Goal: Task Accomplishment & Management: Use online tool/utility

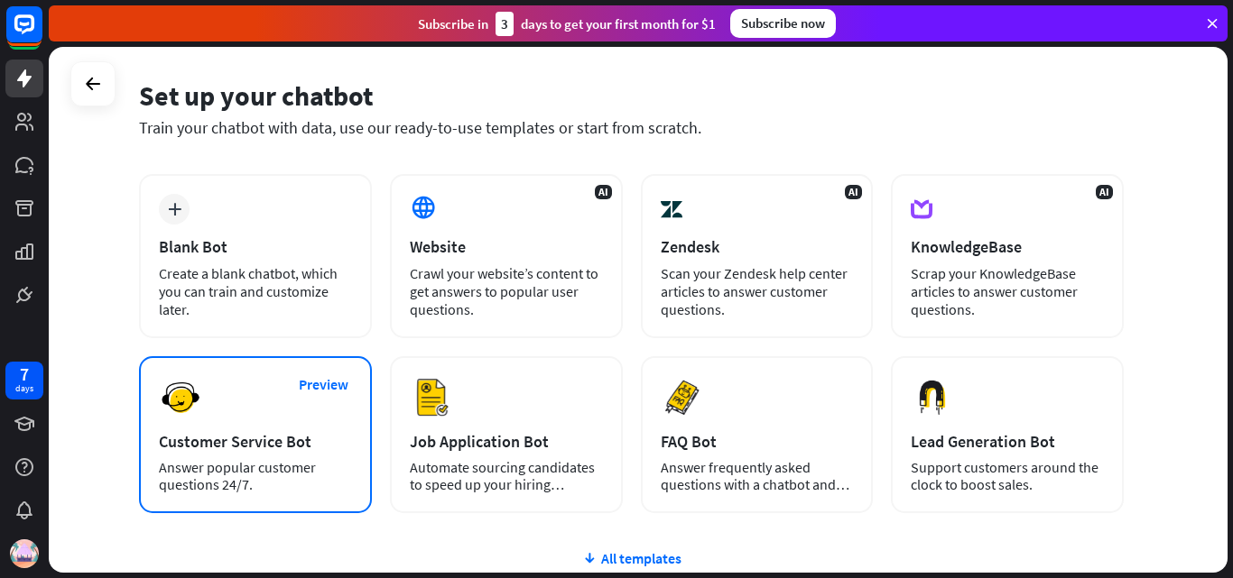
scroll to position [62, 0]
click at [219, 402] on div "Preview Customer Service Bot Answer popular customer questions 24/7." at bounding box center [255, 435] width 233 height 157
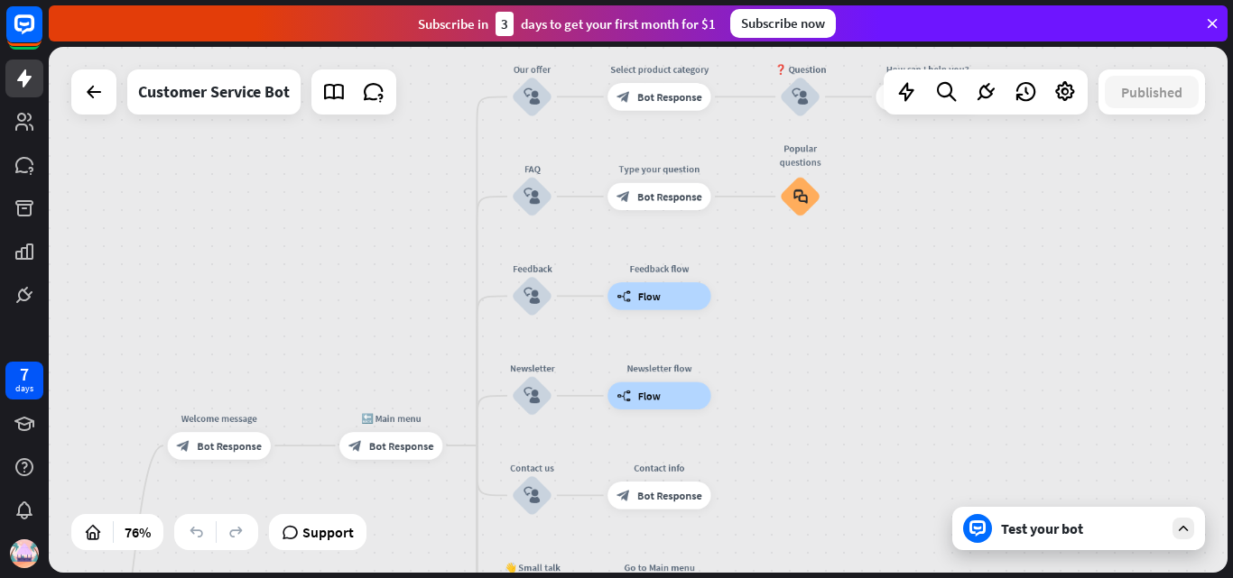
drag, startPoint x: 1062, startPoint y: 207, endPoint x: 824, endPoint y: 602, distance: 461.4
click at [824, 577] on html "7 days close Product Help First steps Get started with ChatBot Help Center Foll…" at bounding box center [616, 289] width 1233 height 578
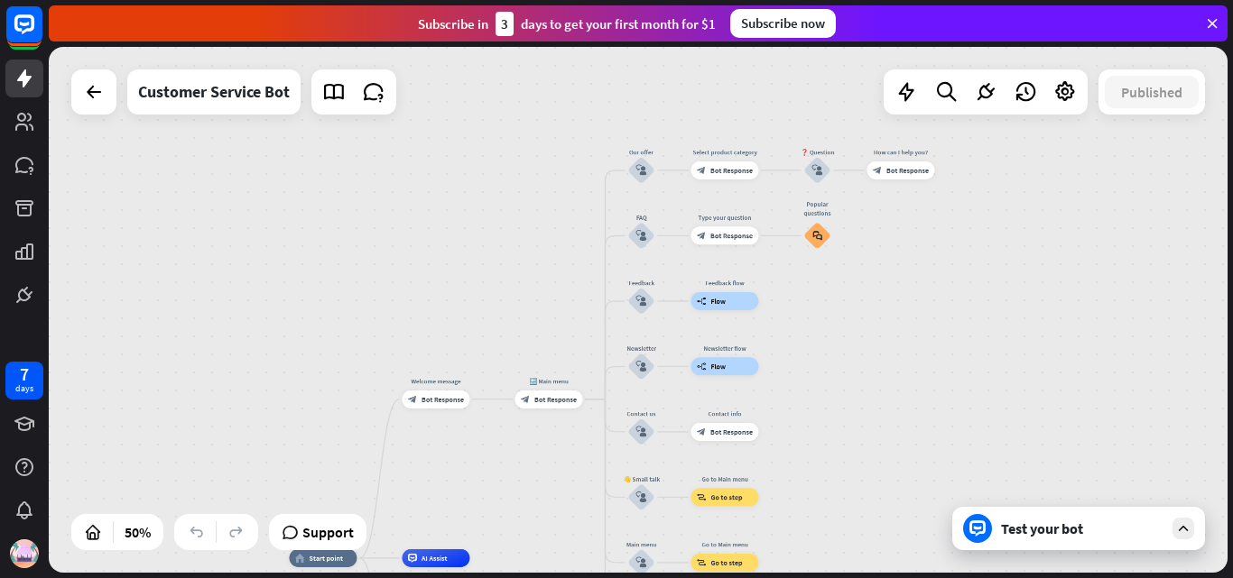
drag, startPoint x: 822, startPoint y: 299, endPoint x: 811, endPoint y: 294, distance: 11.7
click at [811, 294] on div "home_2 Start point Welcome message block_bot_response Bot Response 🔙 Main menu …" at bounding box center [638, 310] width 1178 height 526
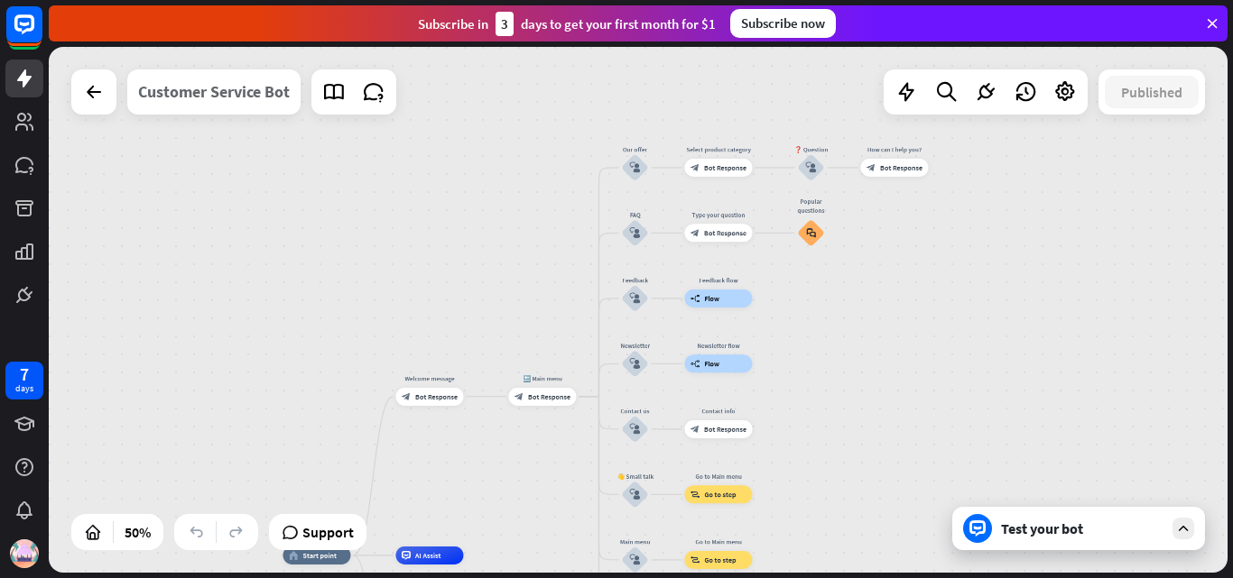
click at [254, 99] on div "Customer Service Bot" at bounding box center [214, 91] width 152 height 45
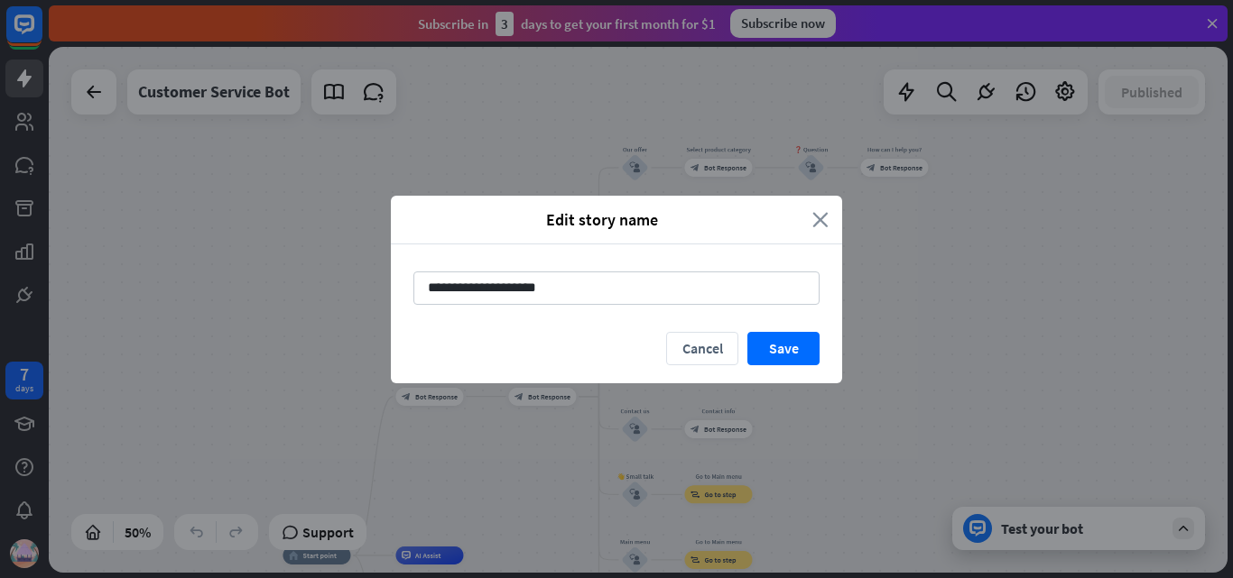
click at [824, 222] on icon "close" at bounding box center [820, 219] width 16 height 21
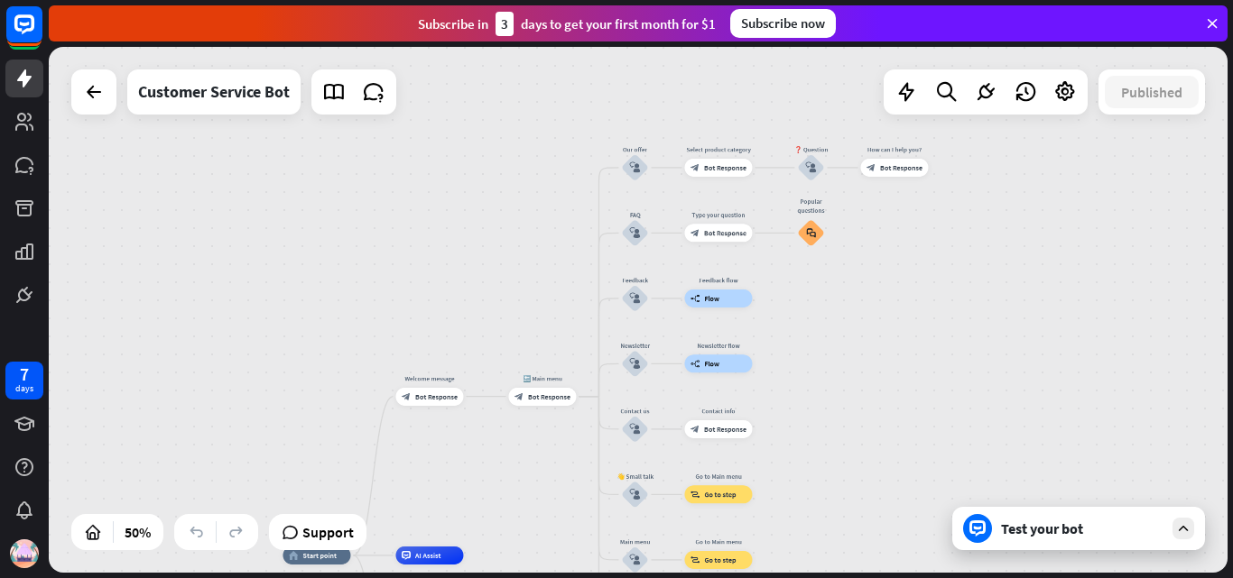
click at [775, 427] on div "home_2 Start point Welcome message block_bot_response Bot Response 🔙 Main menu …" at bounding box center [638, 310] width 1178 height 526
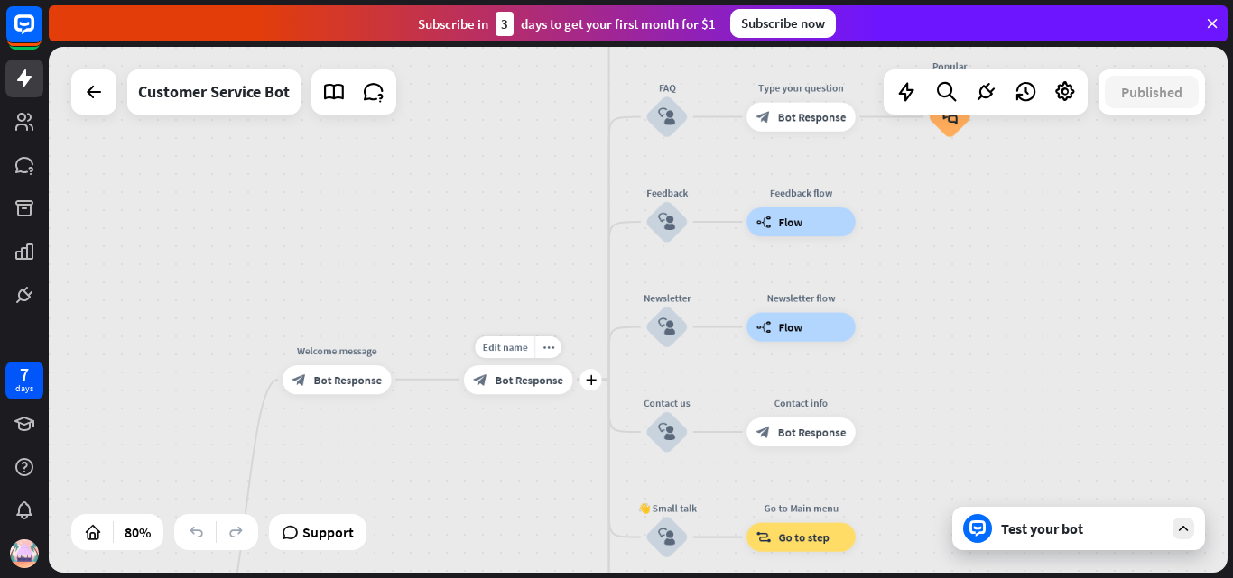
click at [534, 394] on div "Edit name more_horiz plus 🔙 Main menu block_bot_response Bot Response" at bounding box center [518, 379] width 109 height 29
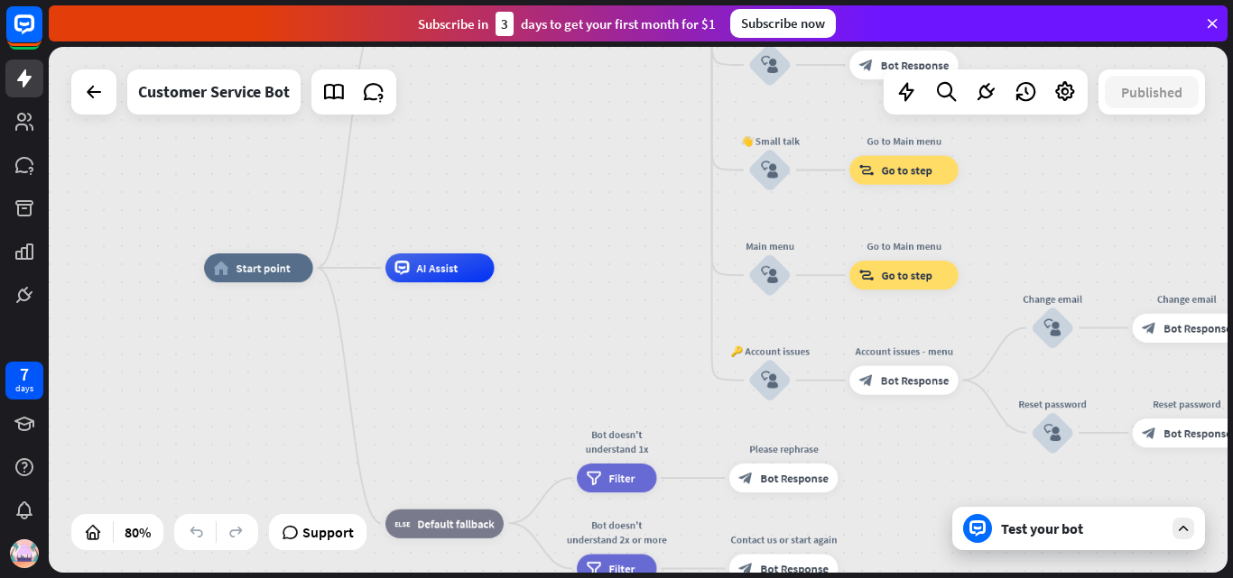
drag, startPoint x: 718, startPoint y: 395, endPoint x: 804, endPoint y: 8, distance: 396.5
click at [804, 8] on div "close Product Help First steps Get started with ChatBot Help Center Follow step…" at bounding box center [641, 289] width 1184 height 578
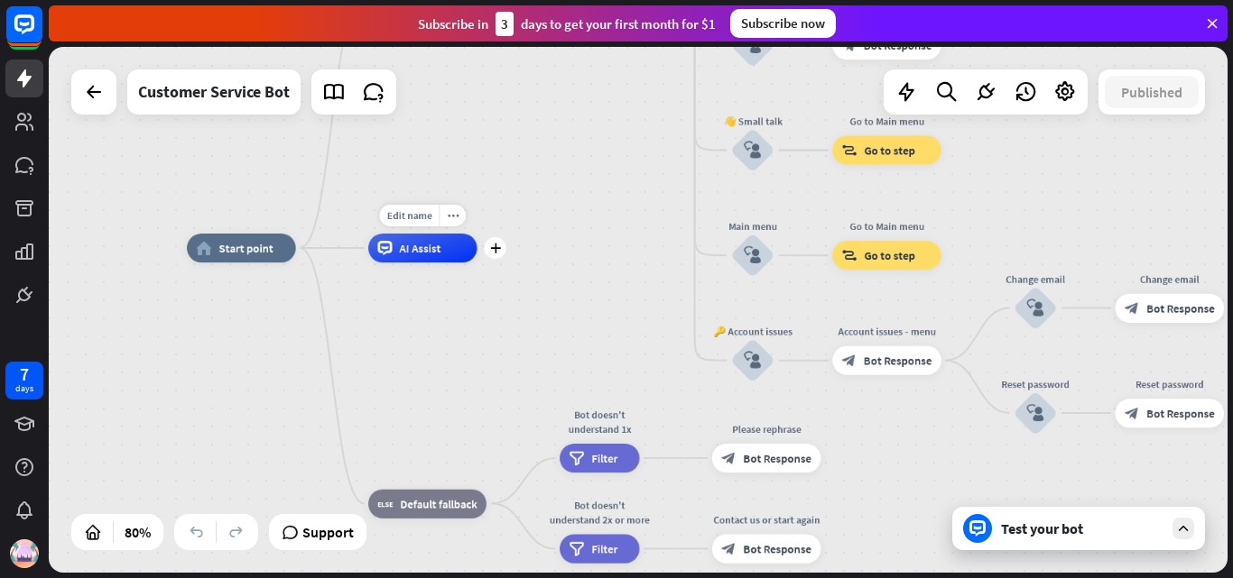
click at [458, 245] on div "AI Assist" at bounding box center [422, 248] width 109 height 29
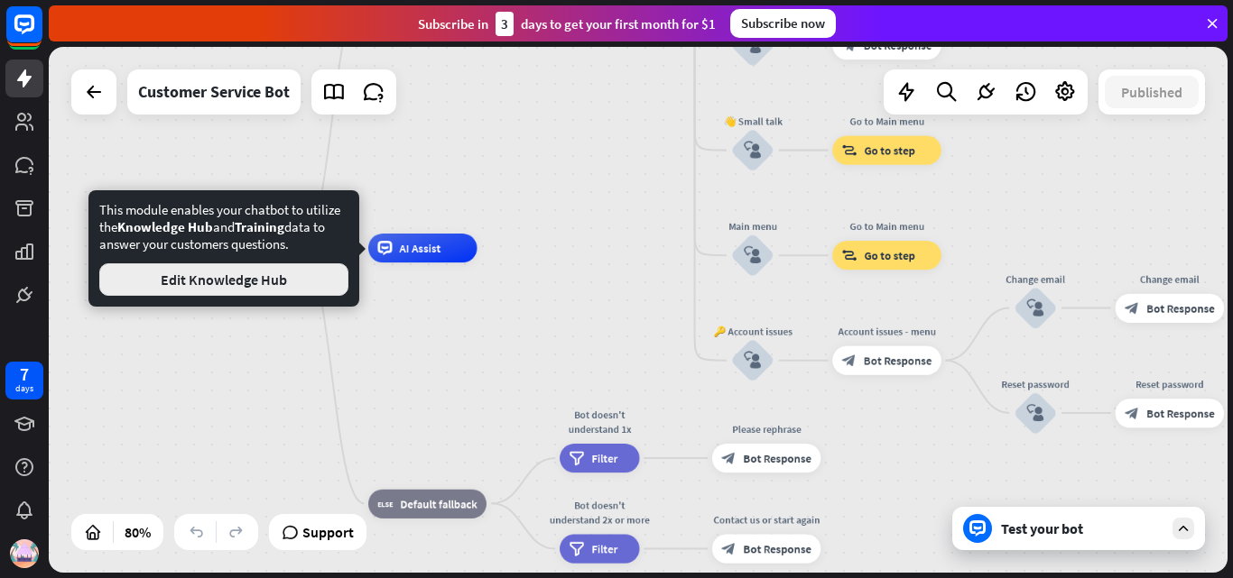
click at [291, 282] on button "Edit Knowledge Hub" at bounding box center [223, 279] width 249 height 32
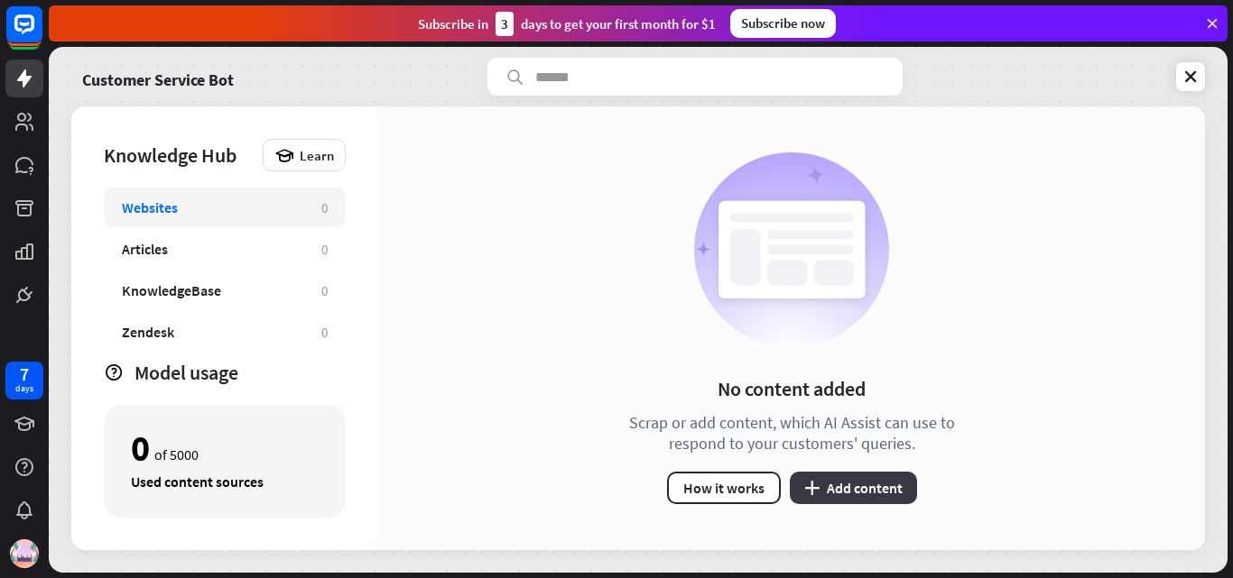
click at [853, 489] on button "plus Add content" at bounding box center [852, 488] width 127 height 32
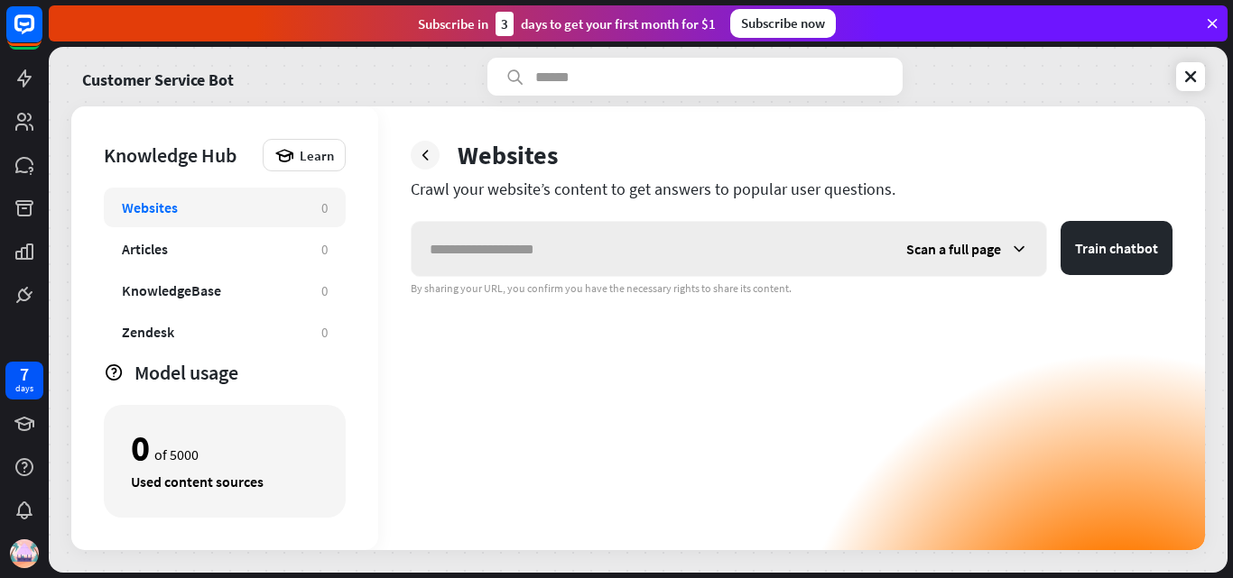
click at [958, 241] on span "Scan a full page" at bounding box center [953, 249] width 95 height 18
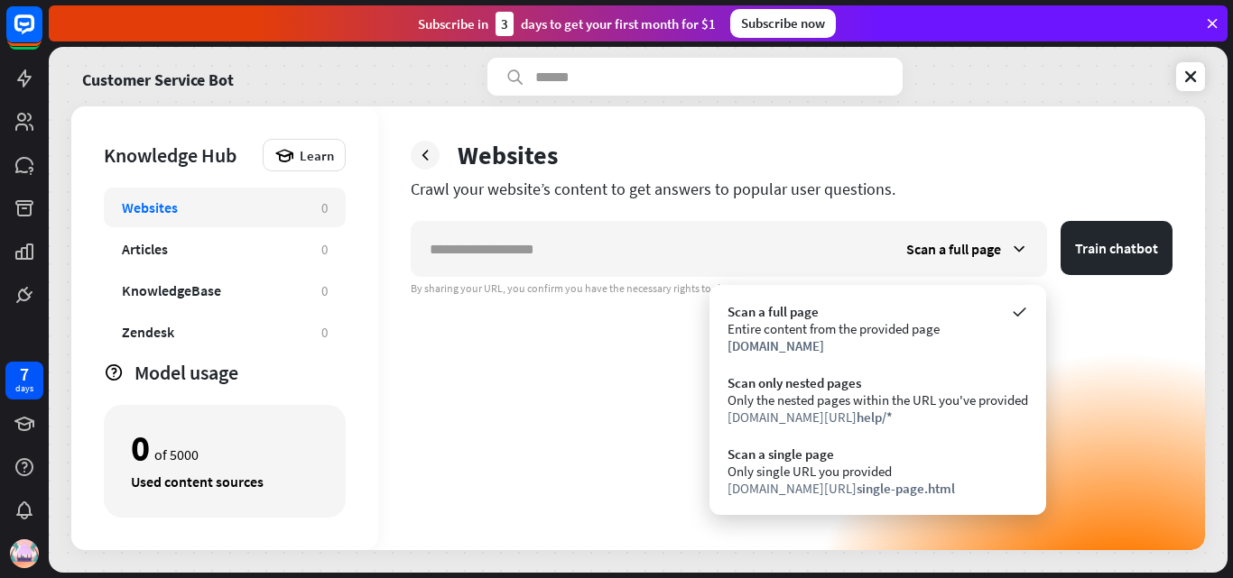
click at [465, 368] on div "Scan a full page Train chatbot By sharing your URL, you confirm you have the ne…" at bounding box center [792, 385] width 762 height 329
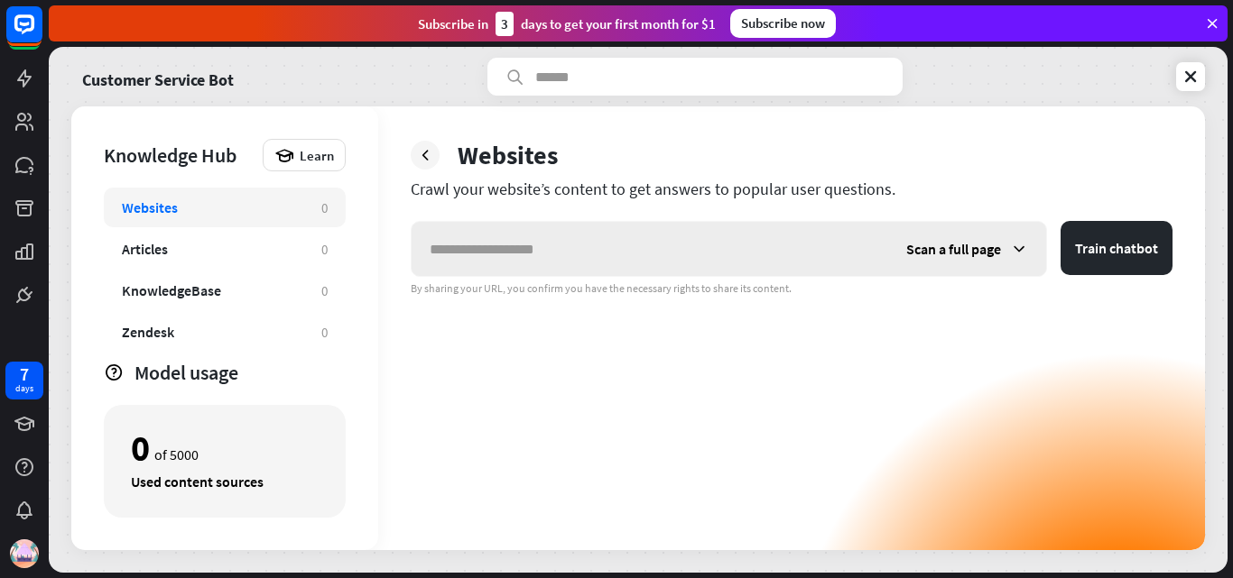
click at [931, 254] on span "Scan a full page" at bounding box center [953, 249] width 95 height 18
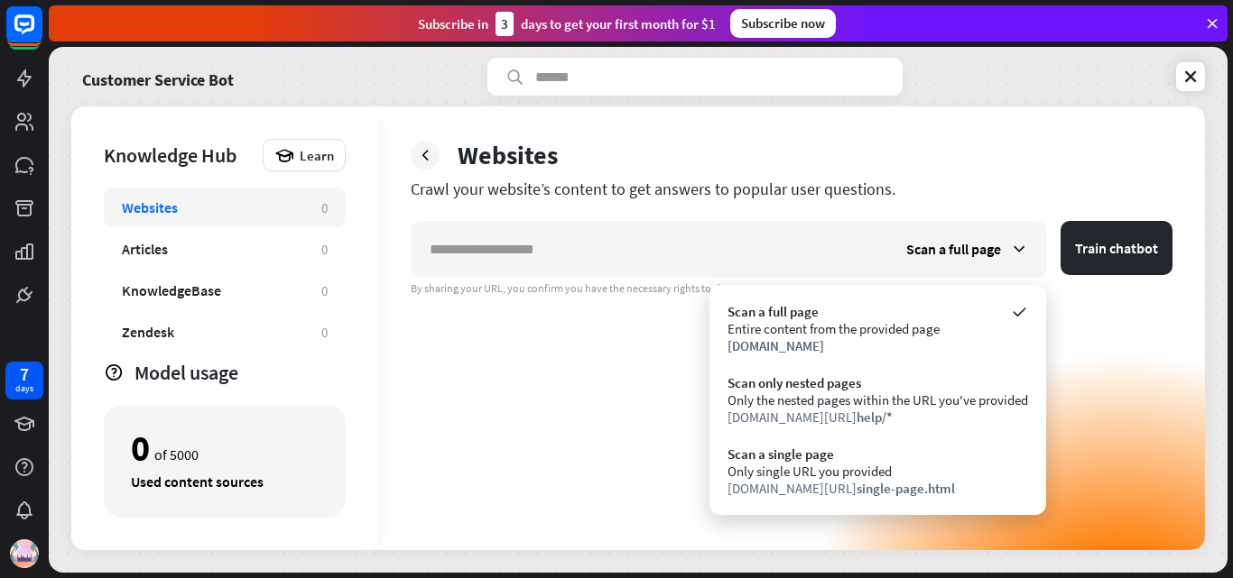
click at [651, 383] on div "Scan a full page Train chatbot By sharing your URL, you confirm you have the ne…" at bounding box center [792, 385] width 762 height 329
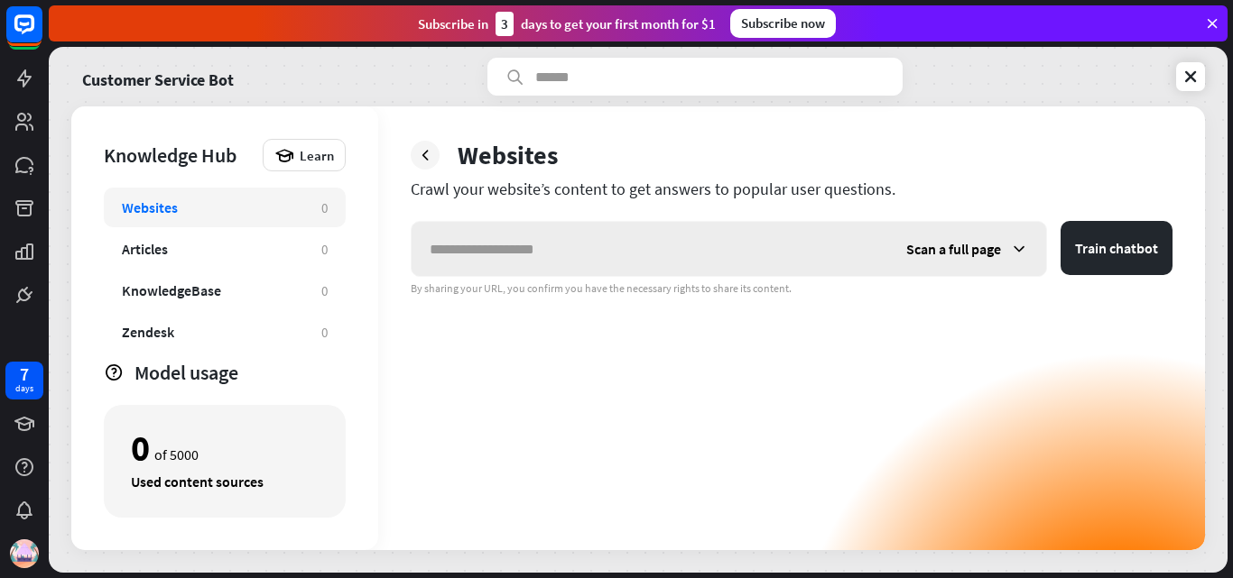
click at [922, 255] on span "Scan a full page" at bounding box center [953, 249] width 95 height 18
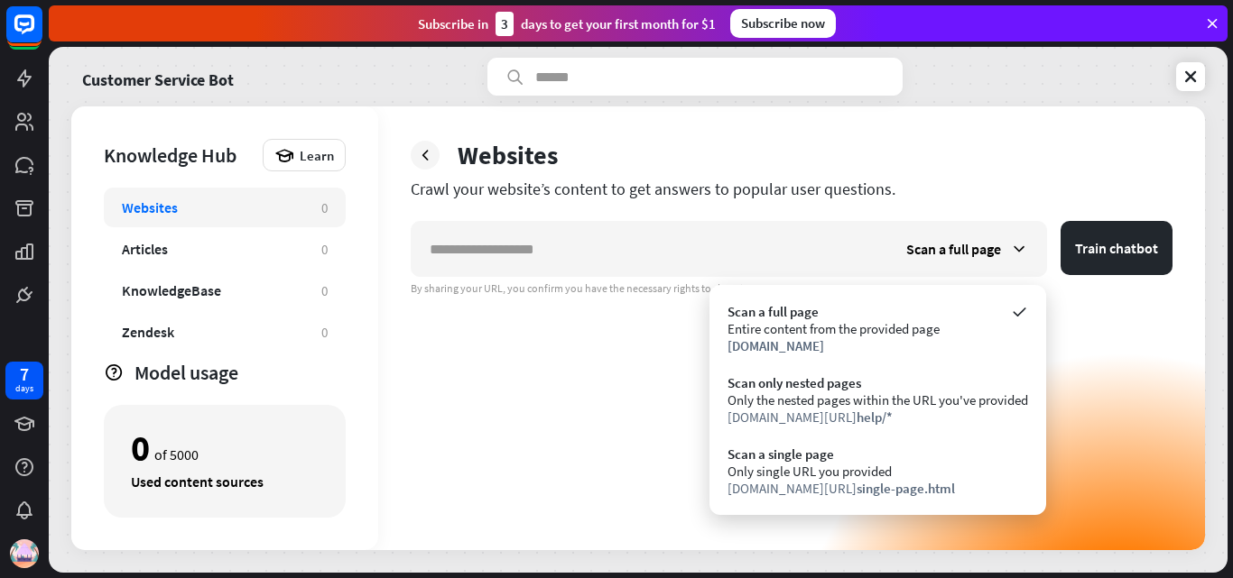
click at [533, 448] on div "Scan a full page Train chatbot By sharing your URL, you confirm you have the ne…" at bounding box center [792, 385] width 762 height 329
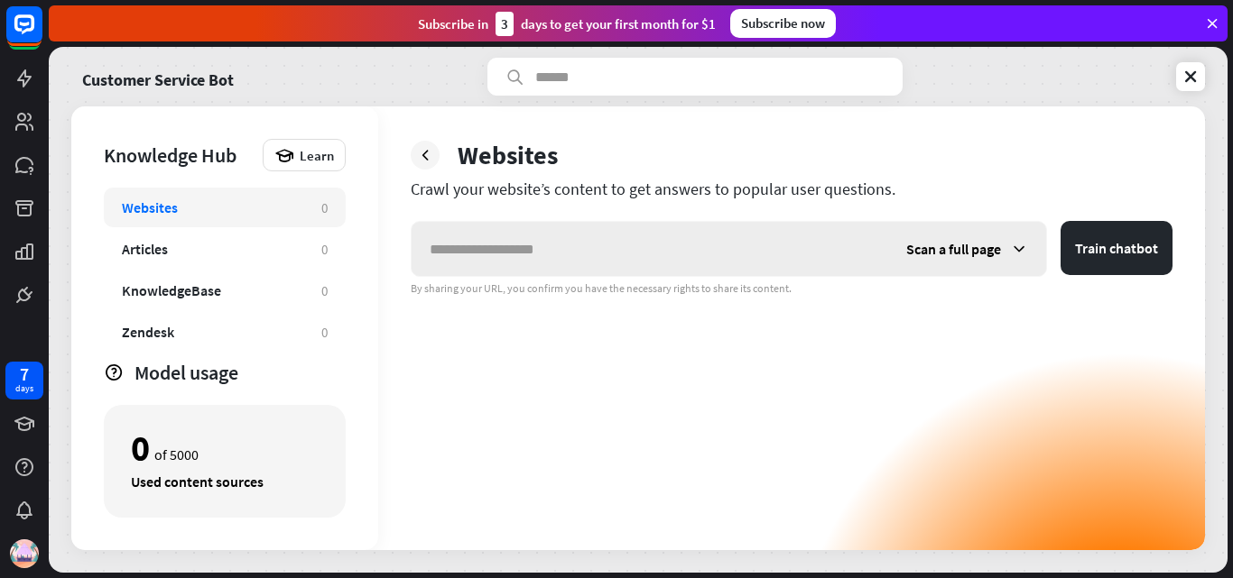
click at [981, 245] on span "Scan a full page" at bounding box center [953, 249] width 95 height 18
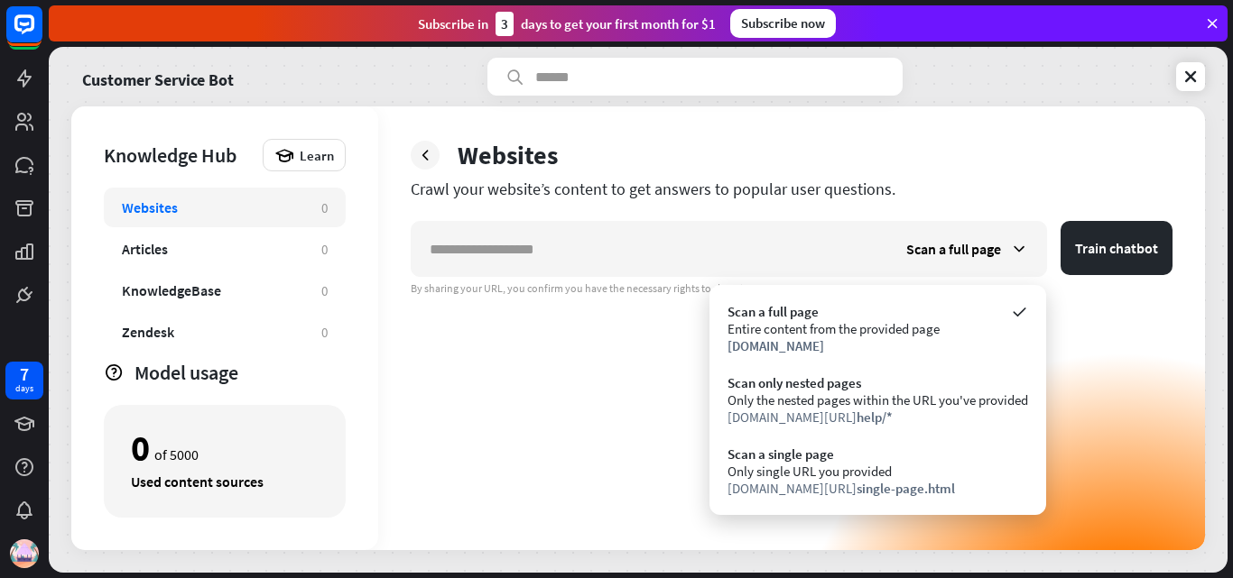
click at [624, 446] on div "Scan a full page Train chatbot By sharing your URL, you confirm you have the ne…" at bounding box center [792, 385] width 762 height 329
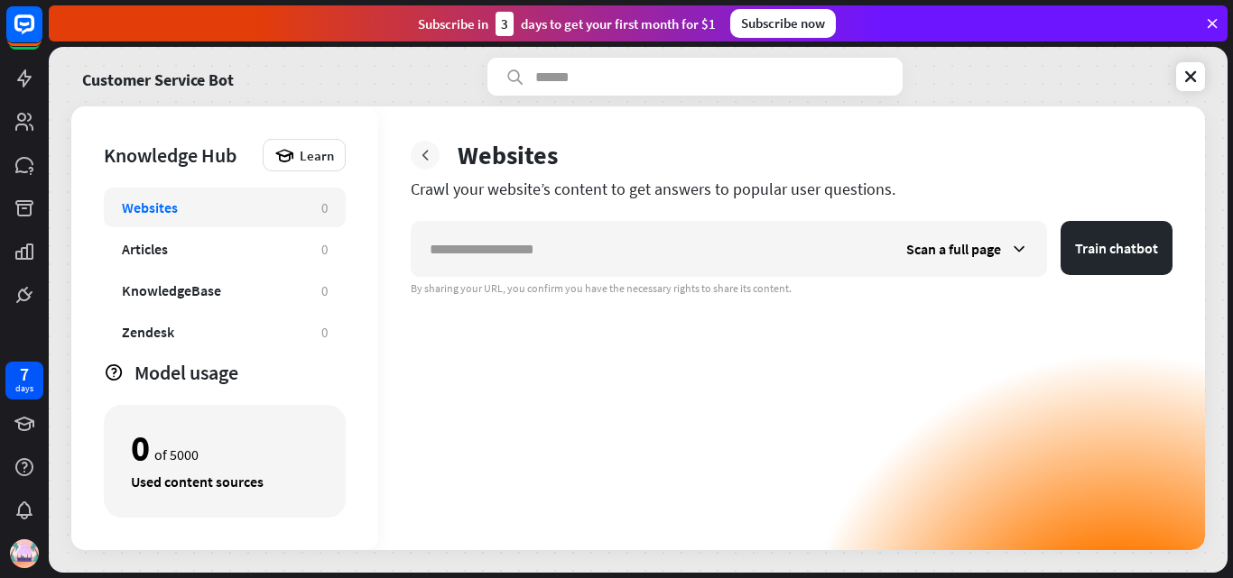
click at [429, 159] on icon at bounding box center [425, 155] width 18 height 18
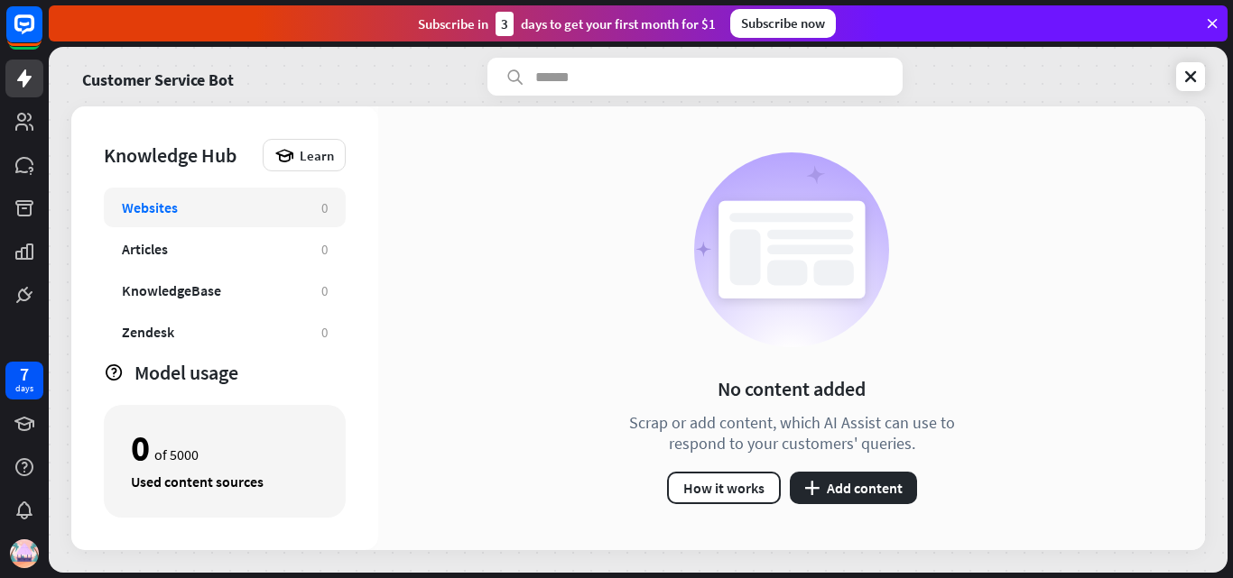
click at [660, 427] on div "Scrap or add content, which AI Assist can use to respond to your customers' que…" at bounding box center [791, 433] width 370 height 42
drag, startPoint x: 660, startPoint y: 427, endPoint x: 749, endPoint y: 424, distance: 88.5
click at [749, 424] on div "Scrap or add content, which AI Assist can use to respond to your customers' que…" at bounding box center [791, 433] width 370 height 42
click at [786, 428] on div "Scrap or add content, which AI Assist can use to respond to your customers' que…" at bounding box center [791, 433] width 370 height 42
drag, startPoint x: 786, startPoint y: 428, endPoint x: 906, endPoint y: 435, distance: 120.2
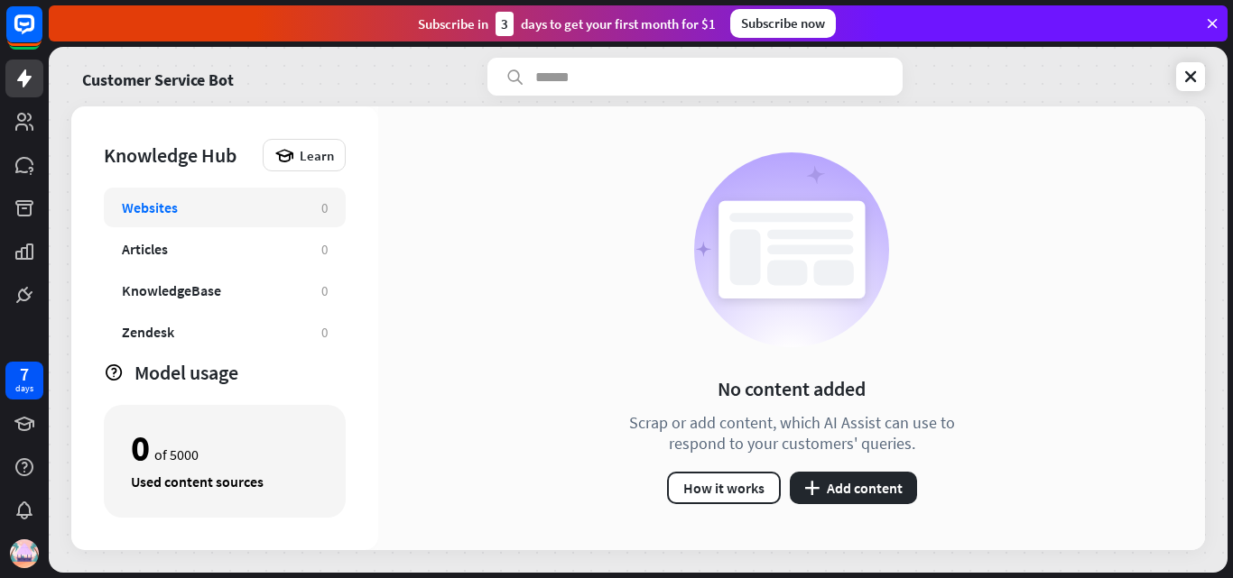
click at [906, 435] on div "Scrap or add content, which AI Assist can use to respond to your customers' que…" at bounding box center [791, 433] width 370 height 42
click at [885, 482] on button "plus Add content" at bounding box center [852, 488] width 127 height 32
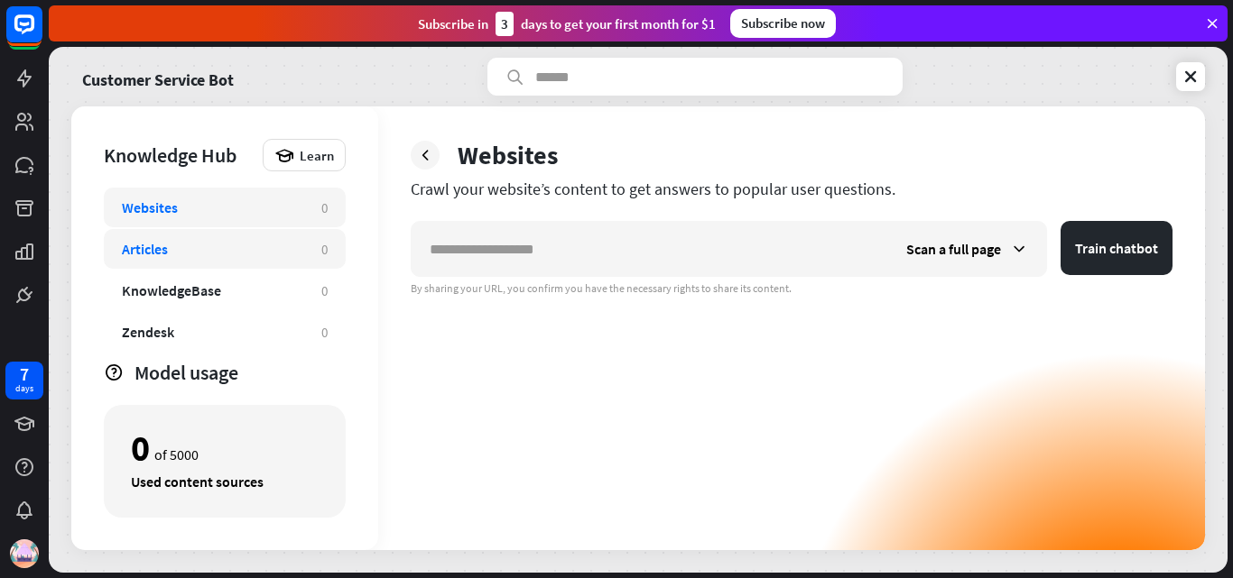
click at [299, 253] on div "Articles" at bounding box center [212, 249] width 181 height 18
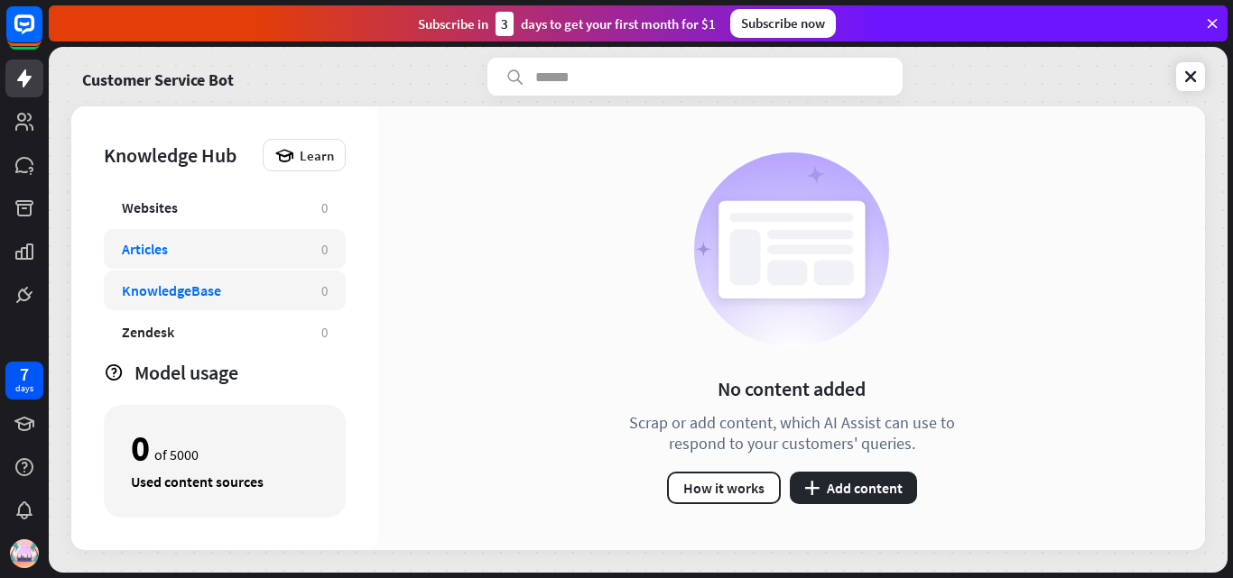
click at [295, 302] on div "KnowledgeBase 0" at bounding box center [225, 291] width 242 height 40
click at [292, 337] on div "Zendesk" at bounding box center [212, 332] width 181 height 18
click at [287, 242] on div "Articles" at bounding box center [212, 249] width 181 height 18
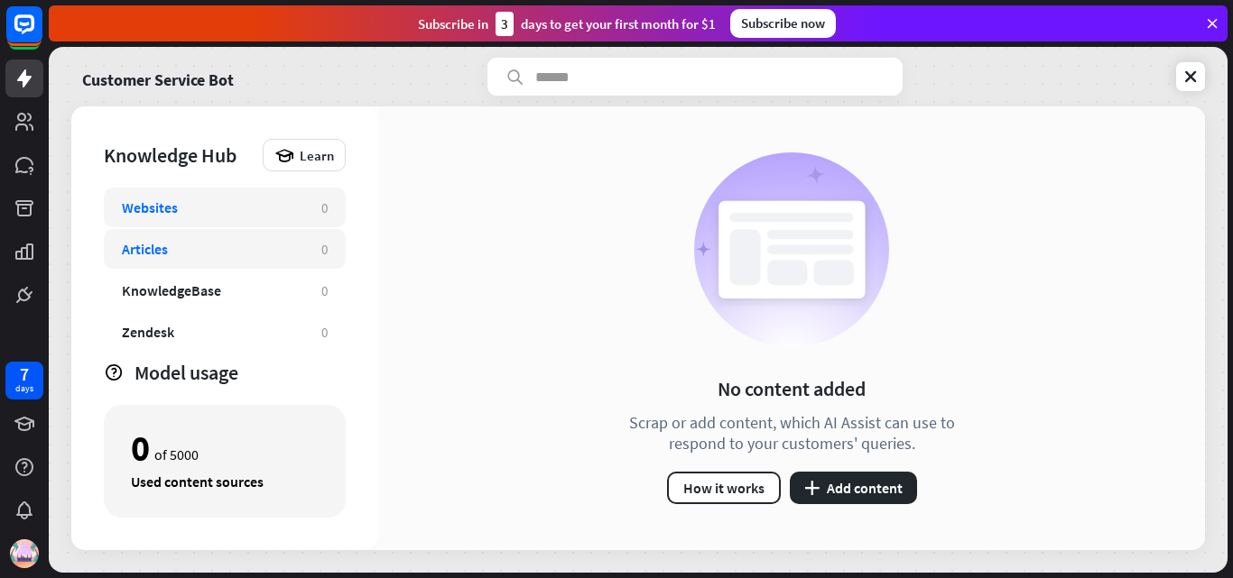
click at [300, 200] on div "Websites" at bounding box center [212, 208] width 181 height 18
click at [287, 255] on div "Articles" at bounding box center [212, 249] width 181 height 18
click at [875, 494] on button "plus Add content" at bounding box center [852, 488] width 127 height 32
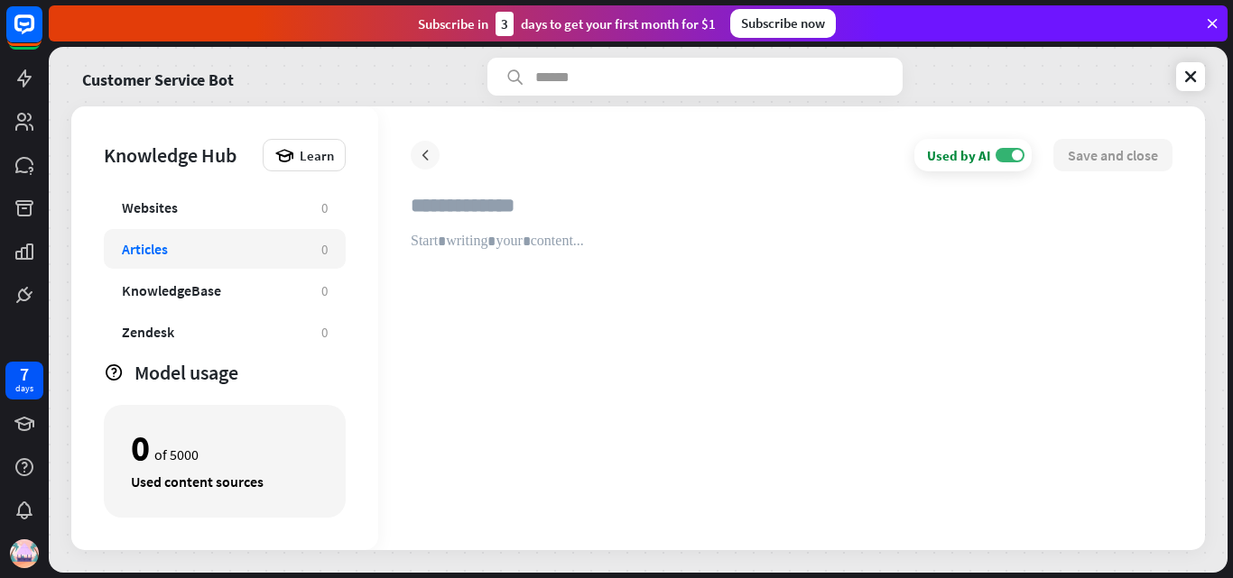
click at [421, 146] on icon at bounding box center [425, 155] width 18 height 18
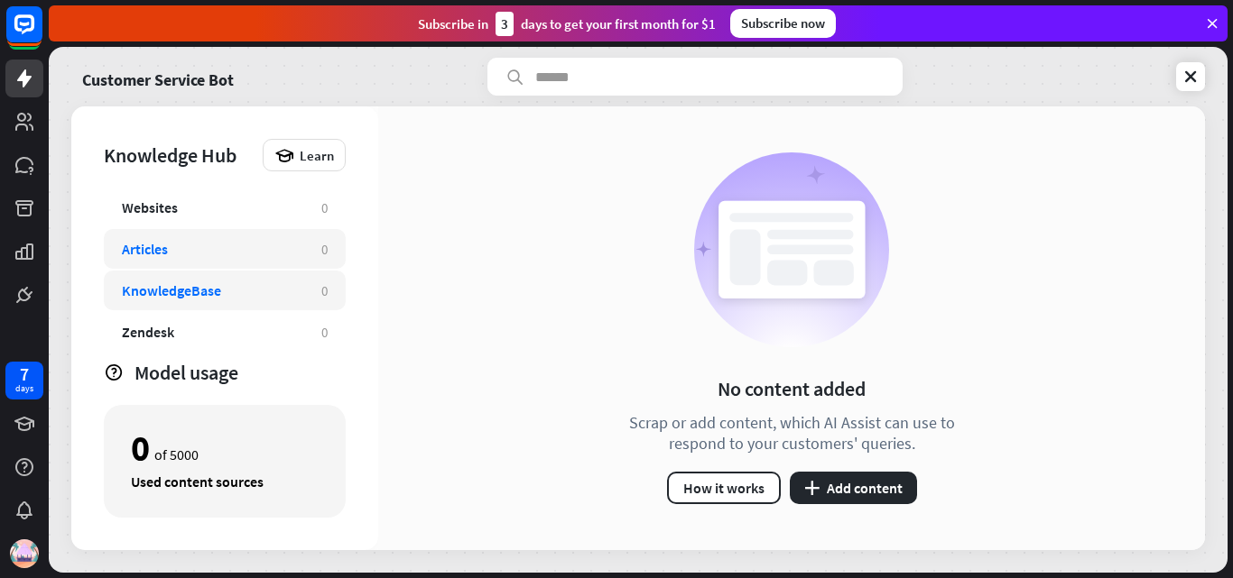
click at [250, 275] on div "KnowledgeBase 0" at bounding box center [225, 291] width 242 height 40
click at [851, 480] on button "plus Add content" at bounding box center [852, 488] width 127 height 32
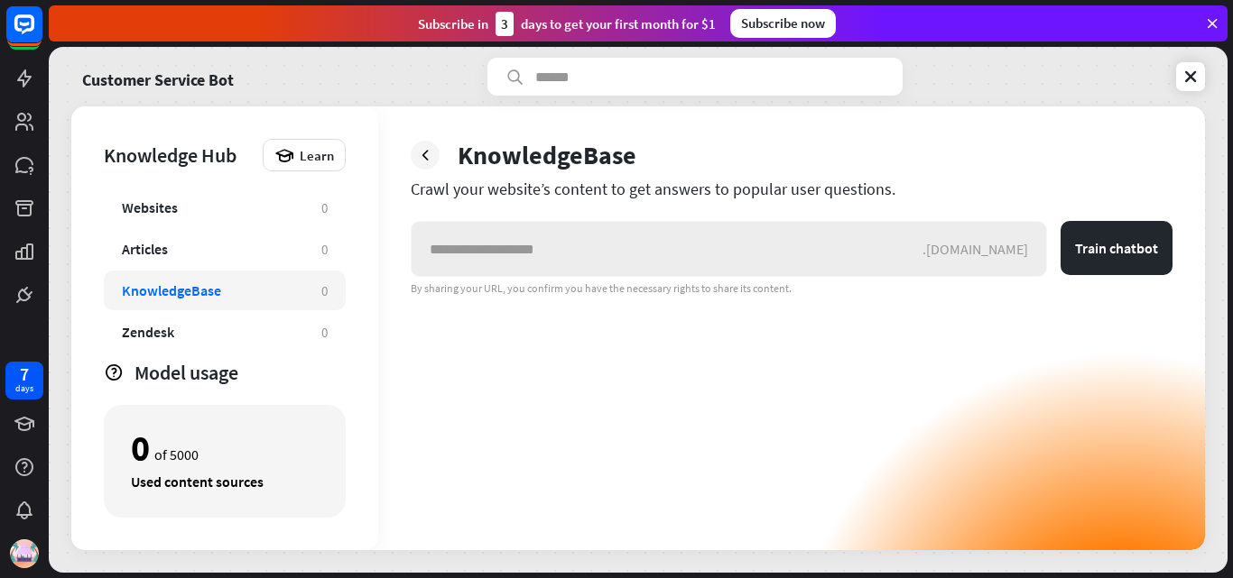
click at [686, 245] on input "text" at bounding box center [666, 249] width 511 height 54
click at [443, 187] on div "Crawl your website’s content to get answers to popular user questions." at bounding box center [792, 189] width 762 height 21
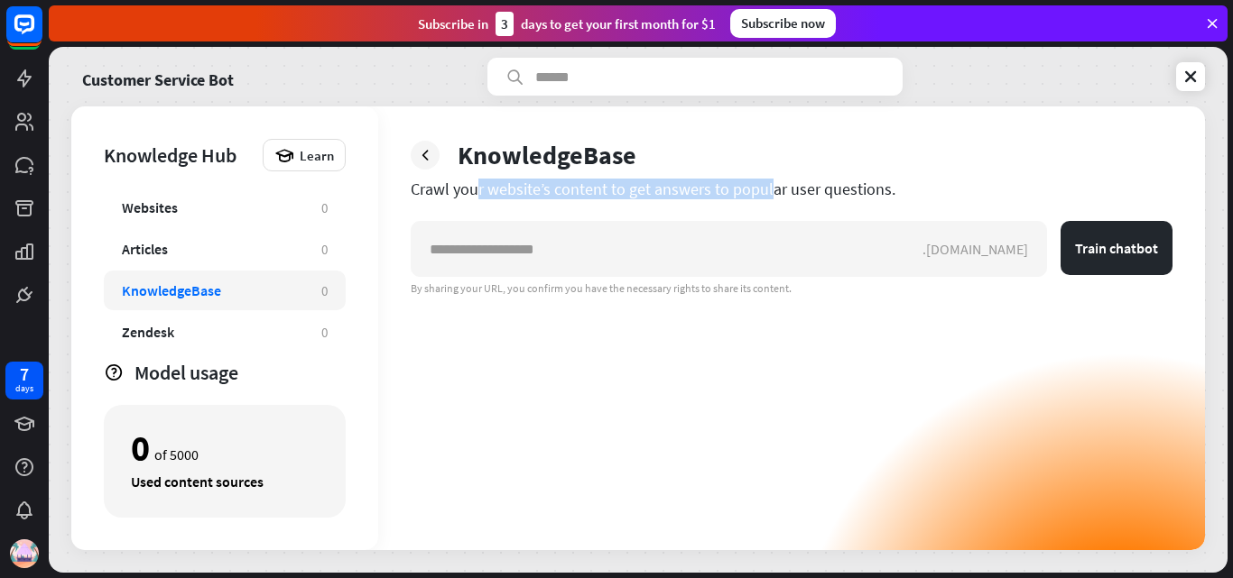
drag, startPoint x: 443, startPoint y: 187, endPoint x: 657, endPoint y: 191, distance: 213.9
click at [657, 191] on div "Crawl your website’s content to get answers to popular user questions." at bounding box center [792, 189] width 762 height 21
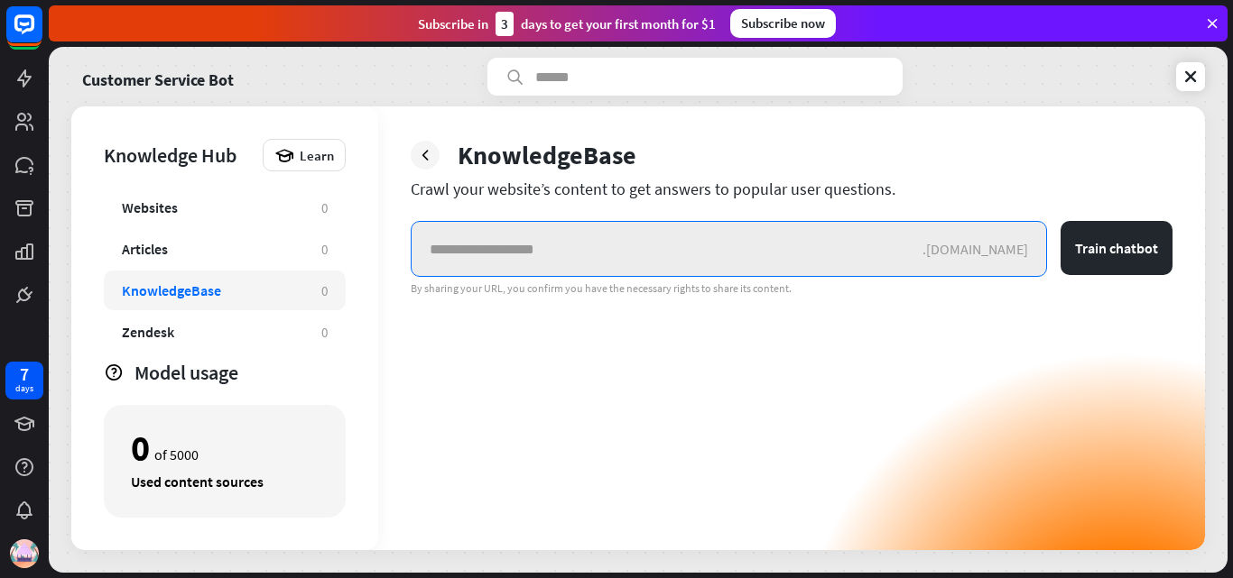
click at [613, 264] on input "text" at bounding box center [666, 249] width 511 height 54
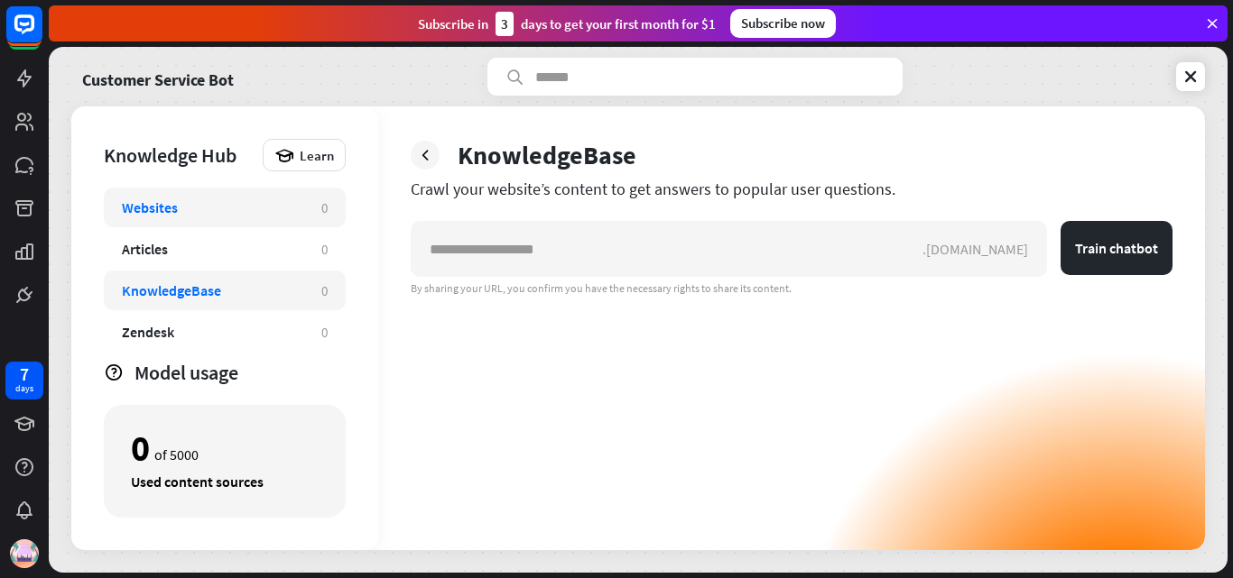
click at [146, 194] on div "Websites 0" at bounding box center [225, 208] width 242 height 40
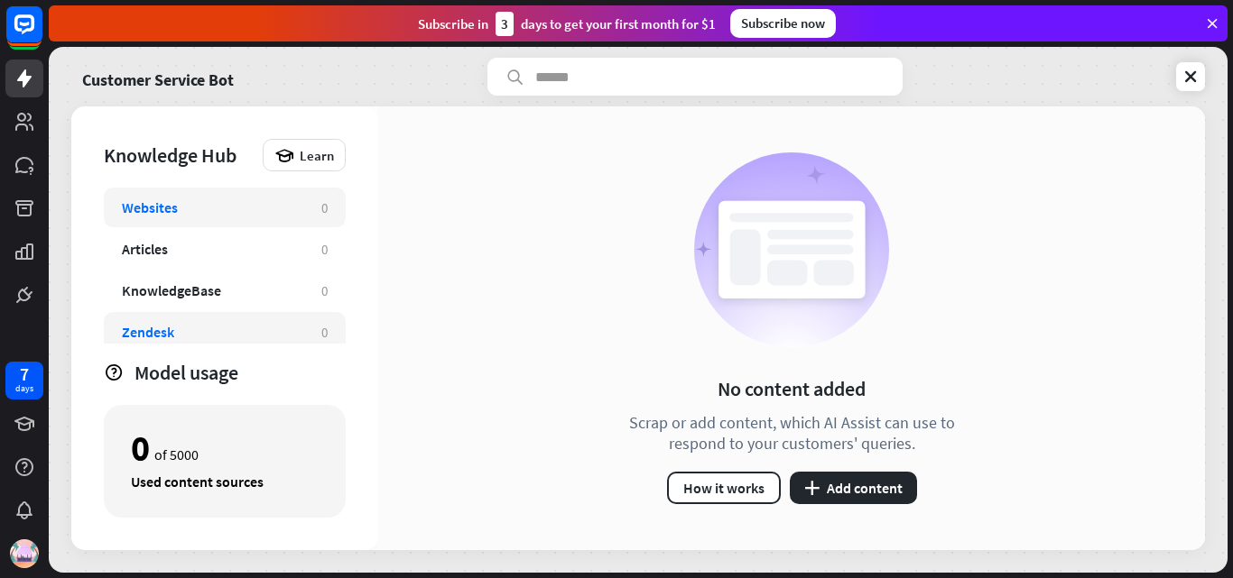
click at [181, 333] on div "Zendesk" at bounding box center [212, 332] width 181 height 18
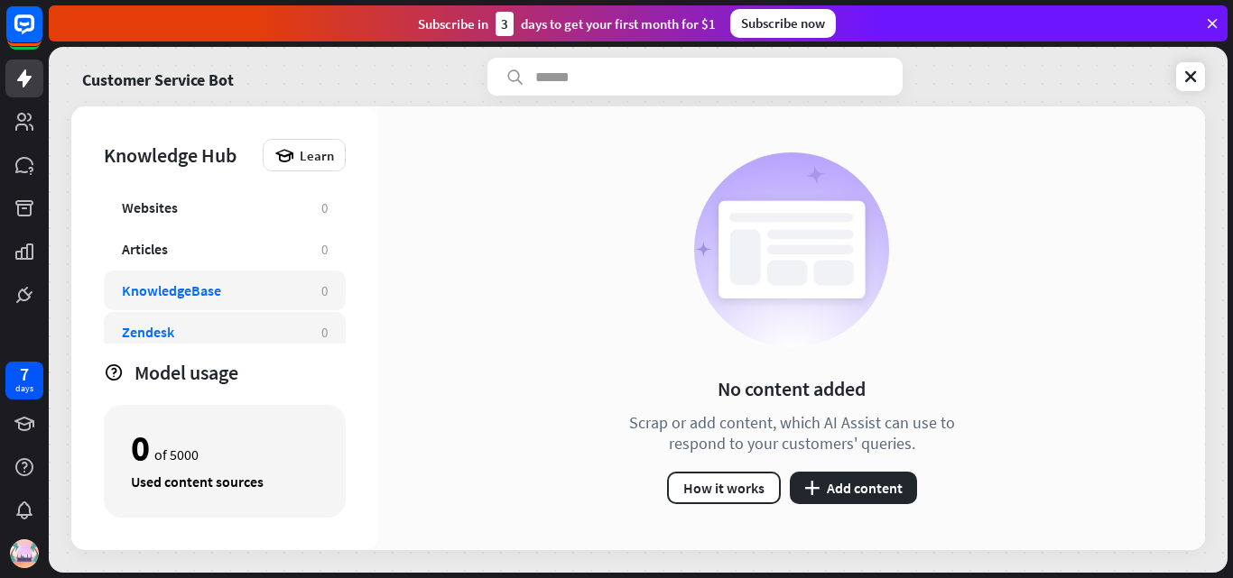
click at [206, 296] on div "KnowledgeBase" at bounding box center [171, 291] width 99 height 18
click at [1192, 75] on icon at bounding box center [1190, 77] width 18 height 18
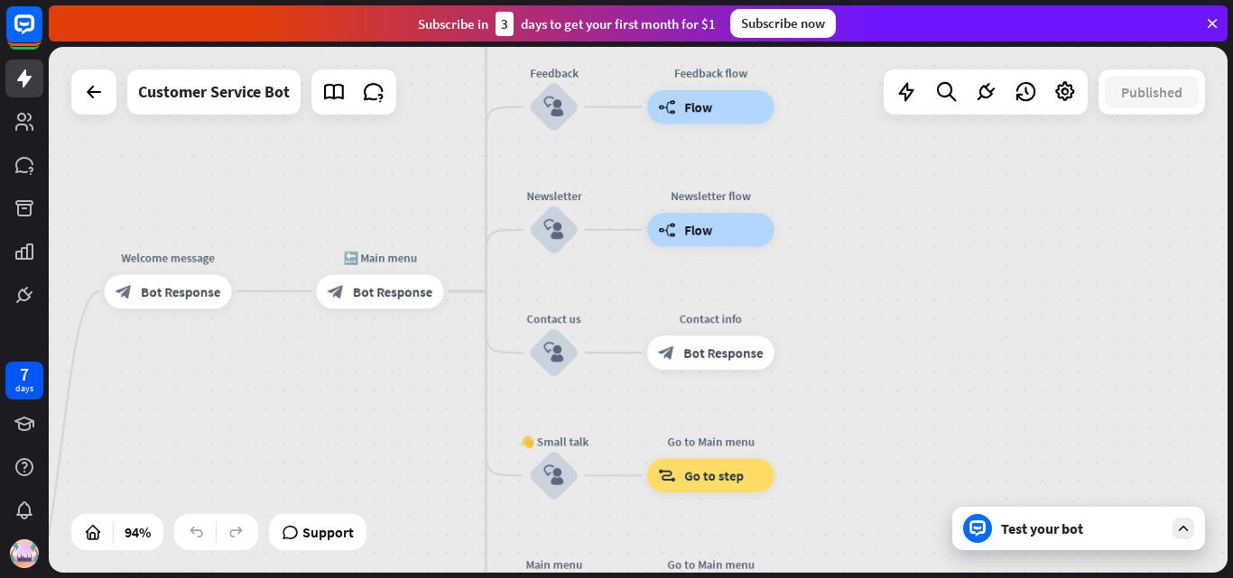
drag, startPoint x: 770, startPoint y: 335, endPoint x: 401, endPoint y: 614, distance: 462.5
click at [401, 577] on html "7 days close Product Help First steps Get started with ChatBot Help Center Foll…" at bounding box center [616, 289] width 1233 height 578
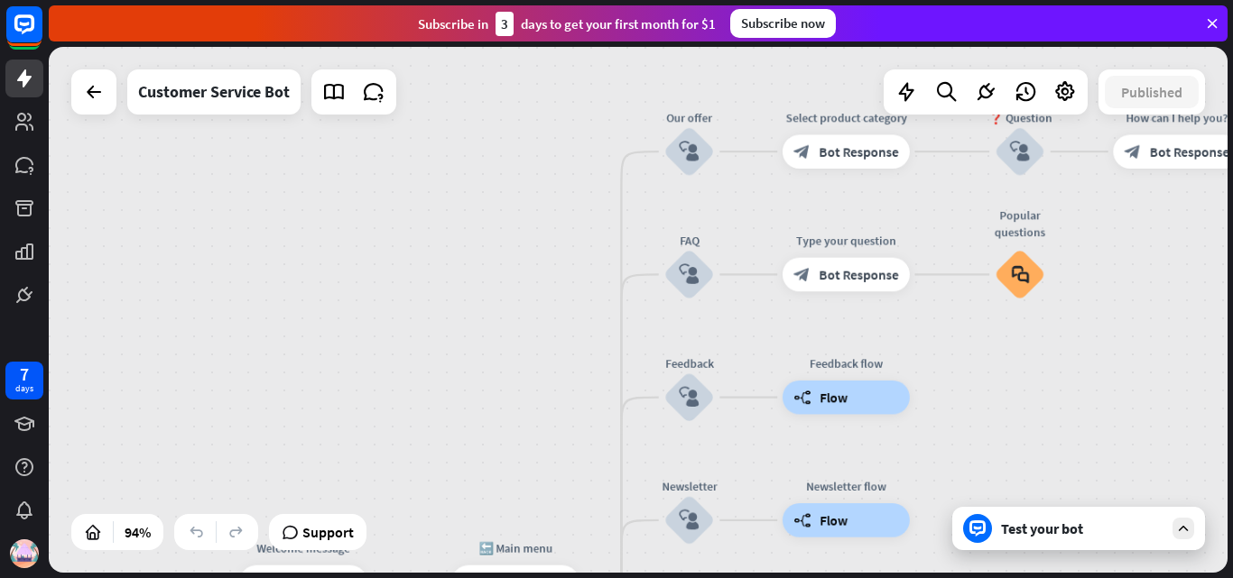
drag, startPoint x: 697, startPoint y: 295, endPoint x: 761, endPoint y: 561, distance: 273.6
click at [761, 561] on div "home_2 Start point Welcome message block_bot_response Bot Response 🔙 Main menu …" at bounding box center [638, 310] width 1178 height 526
